Goal: Communication & Community: Share content

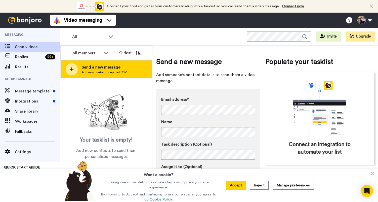
click at [79, 75] on div "Send a new message Add new contact or upload CSV" at bounding box center [106, 69] width 91 height 18
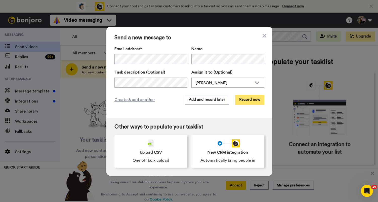
click at [254, 100] on button "Record now" at bounding box center [249, 100] width 29 height 10
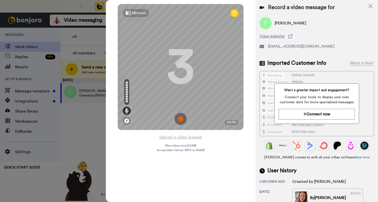
click at [183, 116] on img at bounding box center [180, 119] width 12 height 12
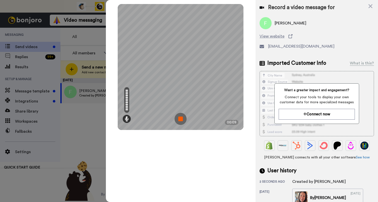
click at [182, 117] on img at bounding box center [180, 119] width 12 height 12
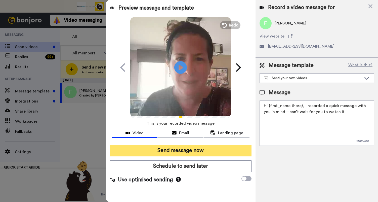
click at [173, 150] on button "Send message now" at bounding box center [180, 151] width 141 height 12
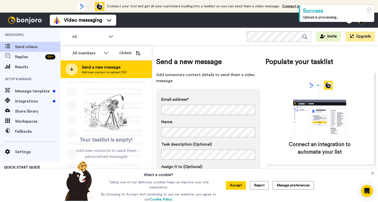
click at [121, 67] on span "Send a new message" at bounding box center [104, 67] width 45 height 6
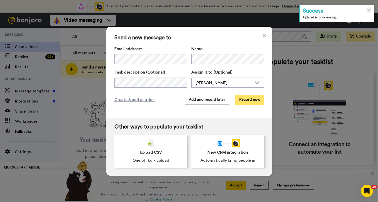
click at [247, 99] on button "Record now" at bounding box center [249, 100] width 29 height 10
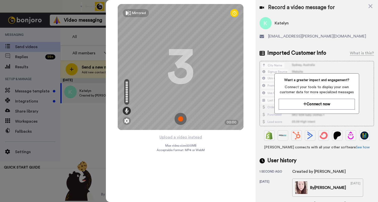
click at [183, 116] on img at bounding box center [180, 119] width 12 height 12
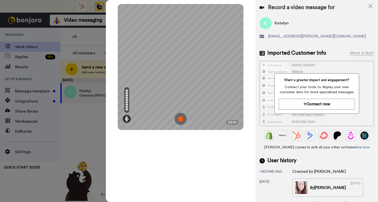
click at [183, 118] on img at bounding box center [180, 119] width 12 height 12
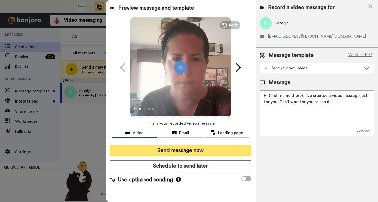
click at [188, 149] on button "Send message now" at bounding box center [180, 151] width 141 height 12
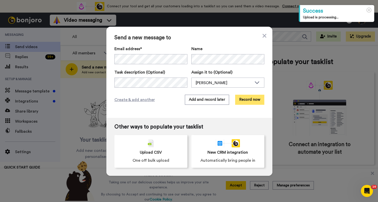
click at [251, 98] on button "Record now" at bounding box center [249, 100] width 29 height 10
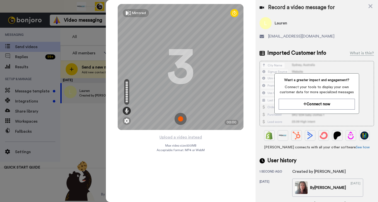
click at [182, 120] on img at bounding box center [180, 119] width 12 height 12
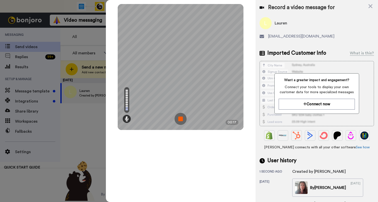
click at [180, 119] on img at bounding box center [180, 119] width 12 height 12
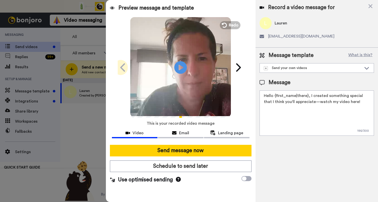
click at [121, 65] on icon at bounding box center [123, 68] width 8 height 10
click at [368, 8] on icon at bounding box center [370, 6] width 5 height 6
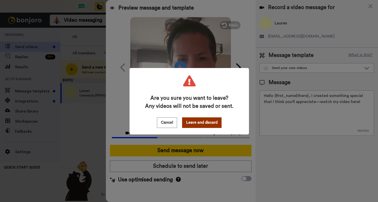
click at [188, 126] on button "Leave and discard" at bounding box center [201, 122] width 39 height 11
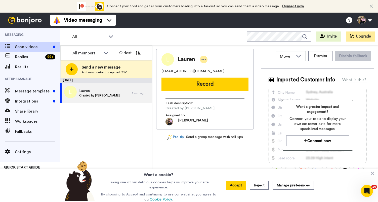
click at [205, 58] on icon at bounding box center [203, 59] width 5 height 5
click at [213, 90] on li "Dismiss" at bounding box center [218, 88] width 36 height 7
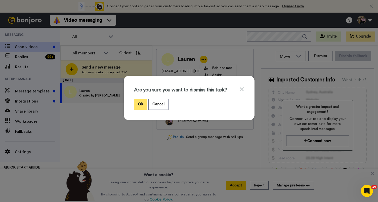
click at [143, 103] on button "Ok" at bounding box center [140, 104] width 13 height 11
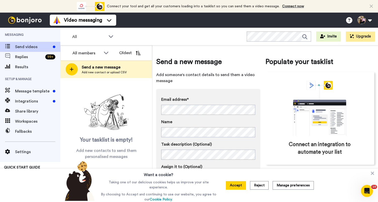
click at [115, 69] on span "Send a new message" at bounding box center [104, 67] width 45 height 6
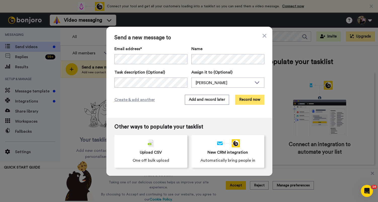
click at [242, 101] on button "Record now" at bounding box center [249, 100] width 29 height 10
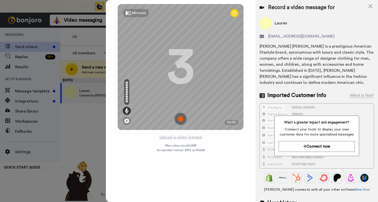
click at [181, 117] on img at bounding box center [180, 119] width 12 height 12
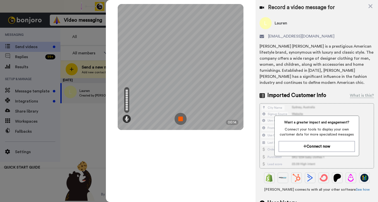
click at [181, 117] on img at bounding box center [180, 119] width 12 height 12
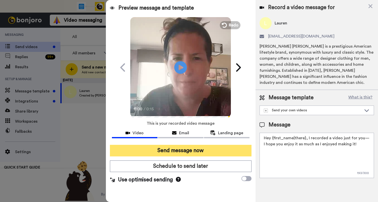
click at [178, 153] on button "Send message now" at bounding box center [180, 151] width 141 height 12
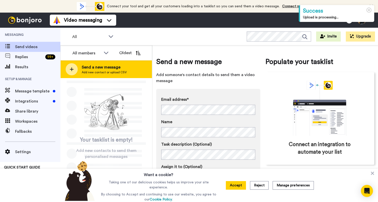
click at [111, 61] on div "Send a new message Add new contact or upload CSV" at bounding box center [106, 69] width 91 height 18
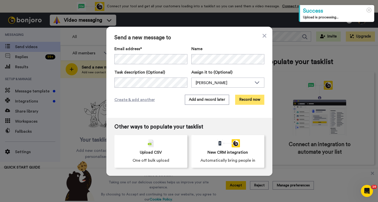
click at [249, 99] on button "Record now" at bounding box center [249, 100] width 29 height 10
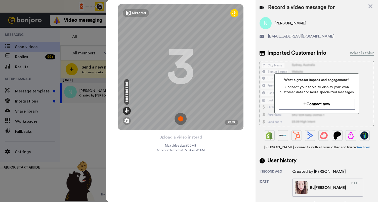
click at [176, 121] on img at bounding box center [180, 119] width 12 height 12
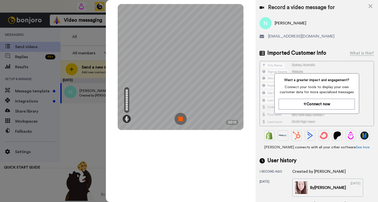
click at [179, 120] on img at bounding box center [180, 119] width 12 height 12
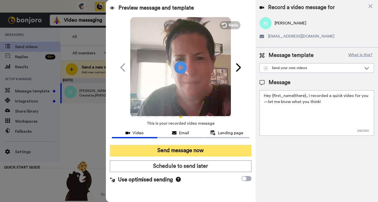
click at [184, 146] on button "Send message now" at bounding box center [180, 151] width 141 height 12
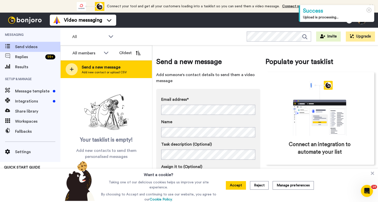
click at [137, 74] on div "Send a new message Add new contact or upload CSV" at bounding box center [106, 69] width 91 height 18
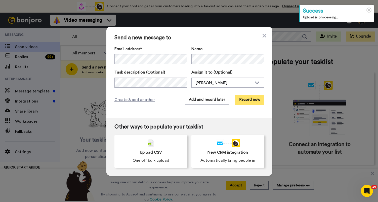
click at [255, 101] on button "Record now" at bounding box center [249, 100] width 29 height 10
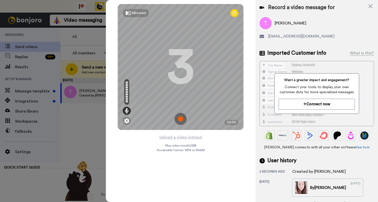
click at [183, 122] on img at bounding box center [180, 119] width 12 height 12
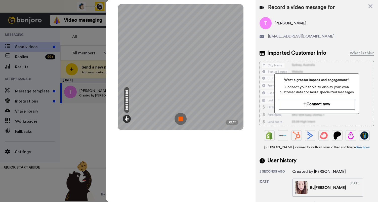
click at [181, 118] on img at bounding box center [180, 119] width 12 height 12
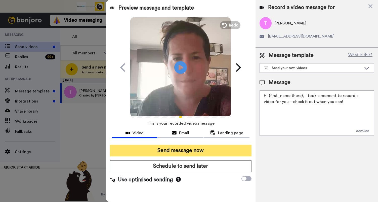
click at [174, 149] on button "Send message now" at bounding box center [180, 151] width 141 height 12
